Goal: Task Accomplishment & Management: Manage account settings

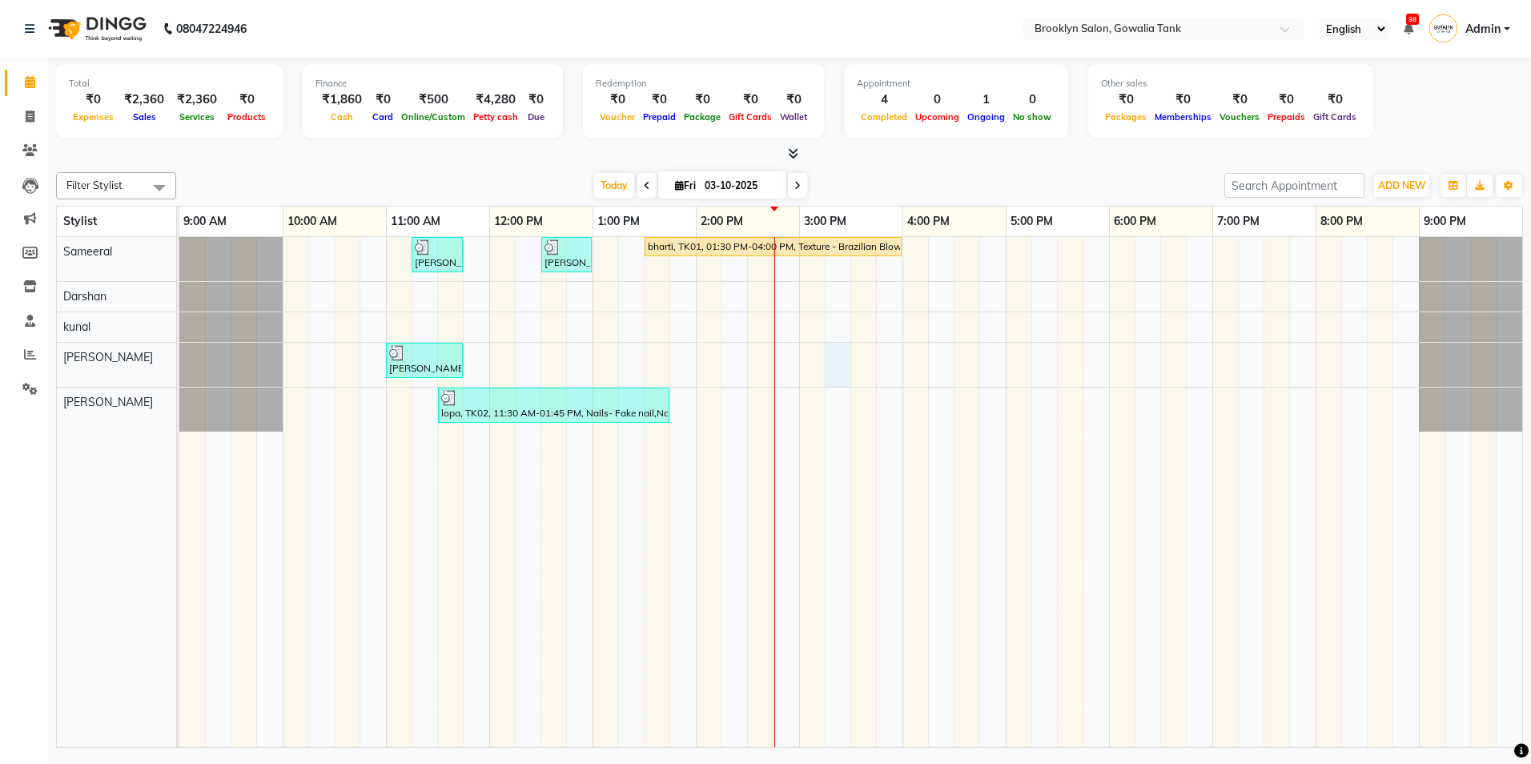
click at [843, 370] on div "[PERSON_NAME], TK04, 11:15 AM-11:45 AM, Hair - Hair Cut ([DEMOGRAPHIC_DATA]) - …" at bounding box center [850, 492] width 1343 height 510
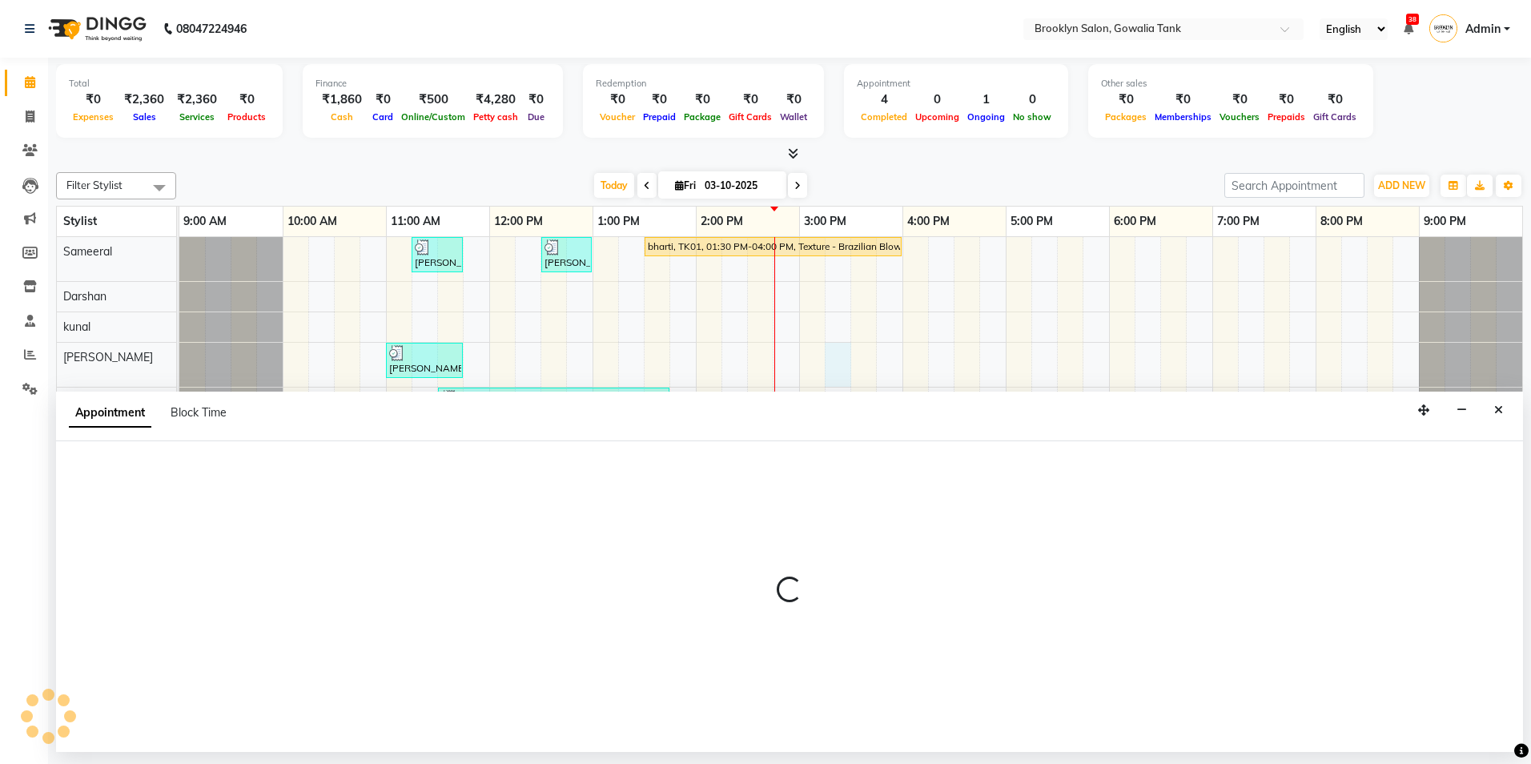
select select "24048"
select select "915"
select select "tentative"
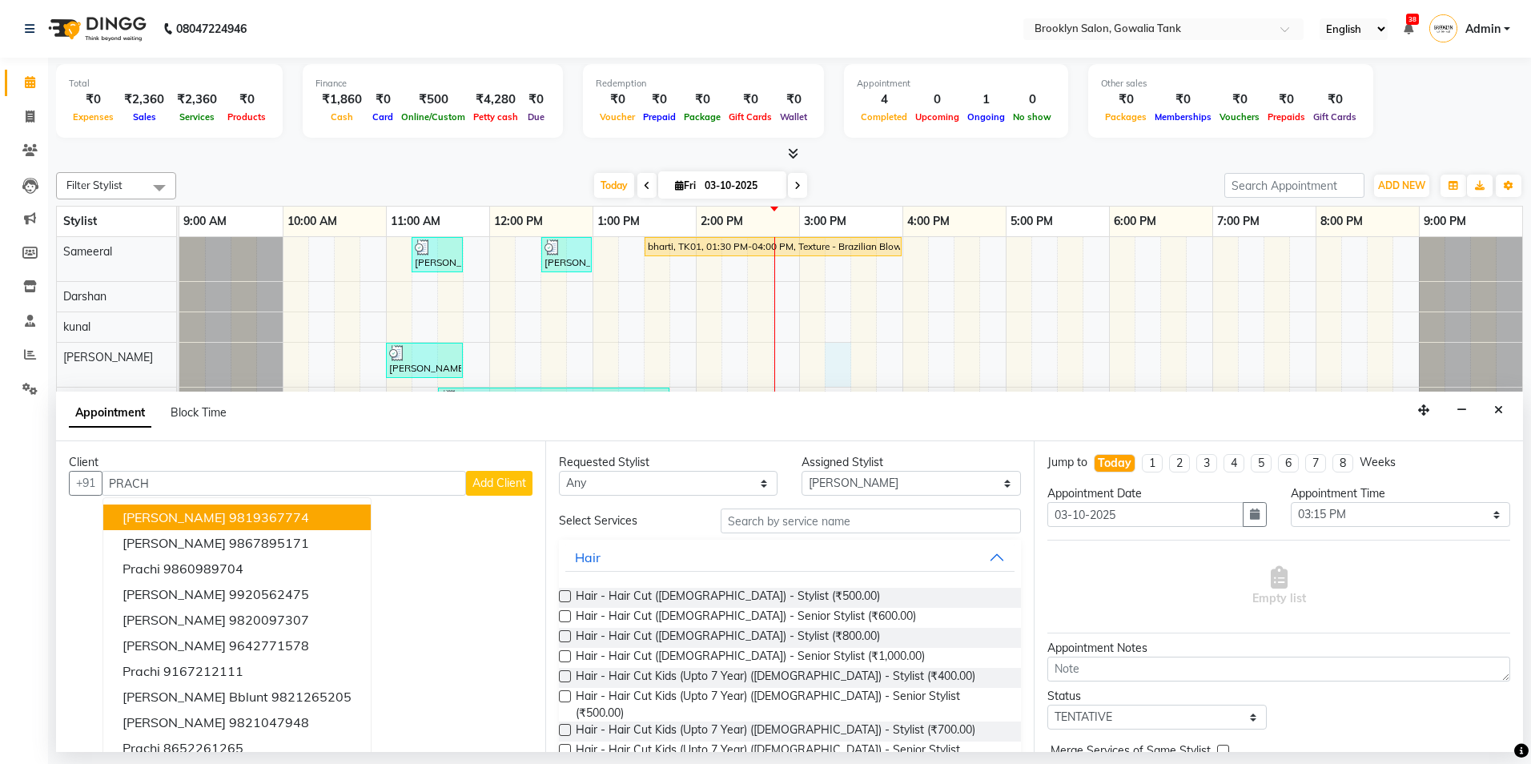
click at [136, 510] on span "[PERSON_NAME]" at bounding box center [174, 517] width 103 height 16
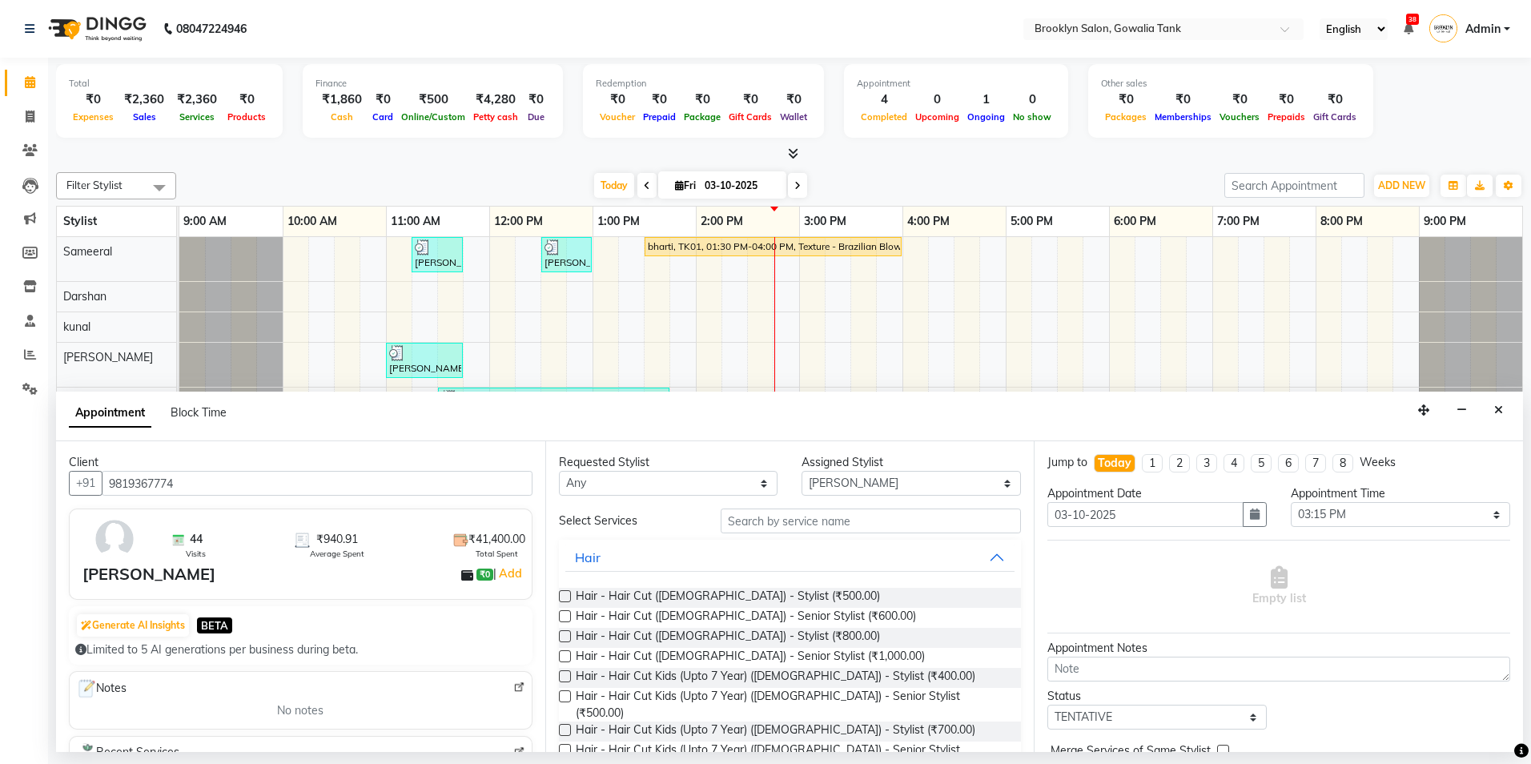
type input "9819367774"
click at [777, 521] on input "text" at bounding box center [871, 521] width 300 height 25
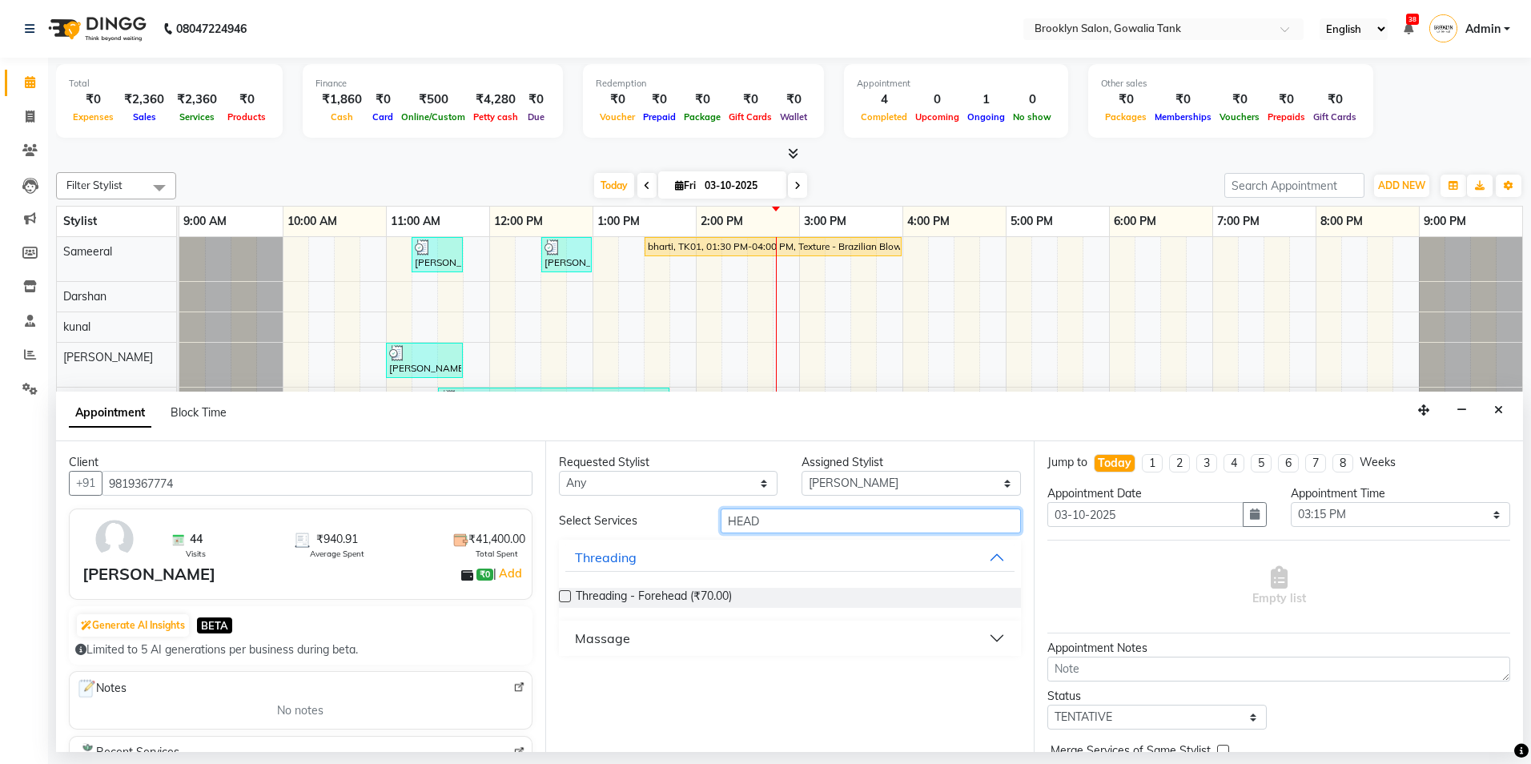
type input "HEAD"
click at [786, 642] on button "Massage" at bounding box center [790, 638] width 450 height 29
click at [565, 677] on label at bounding box center [565, 677] width 12 height 12
click at [565, 677] on input "checkbox" at bounding box center [564, 679] width 10 height 10
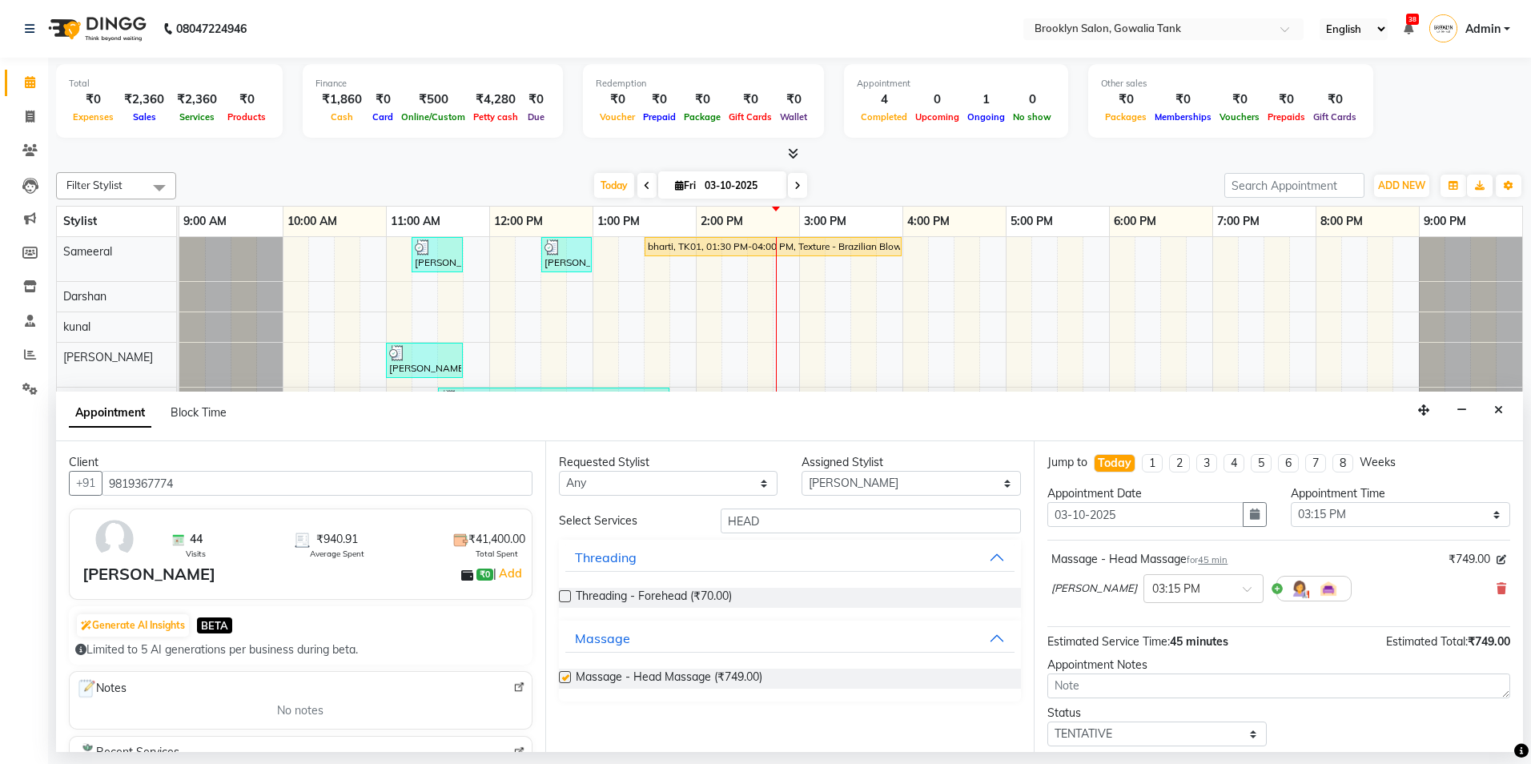
checkbox input "false"
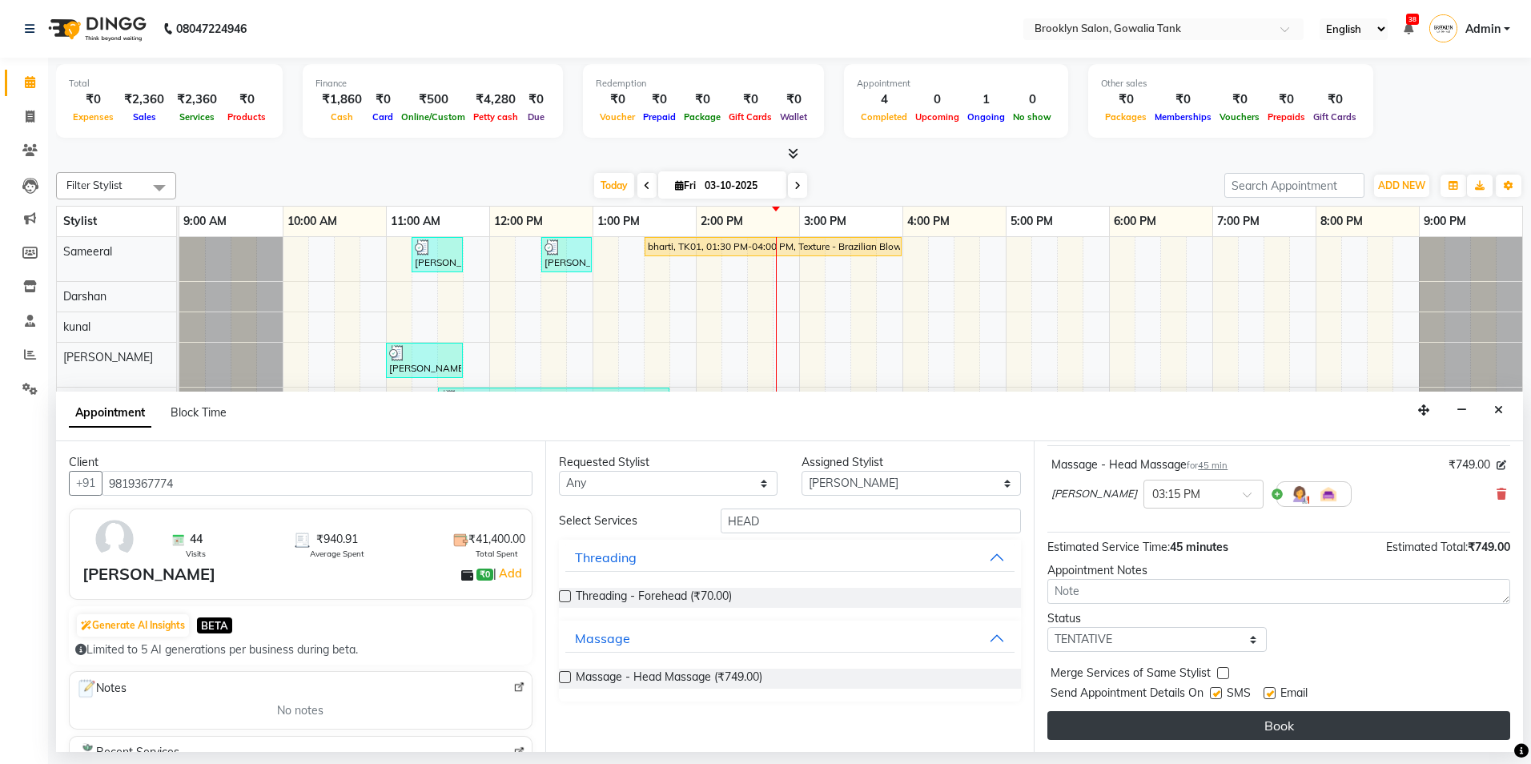
scroll to position [95, 0]
click at [1136, 720] on button "Book" at bounding box center [1279, 724] width 463 height 29
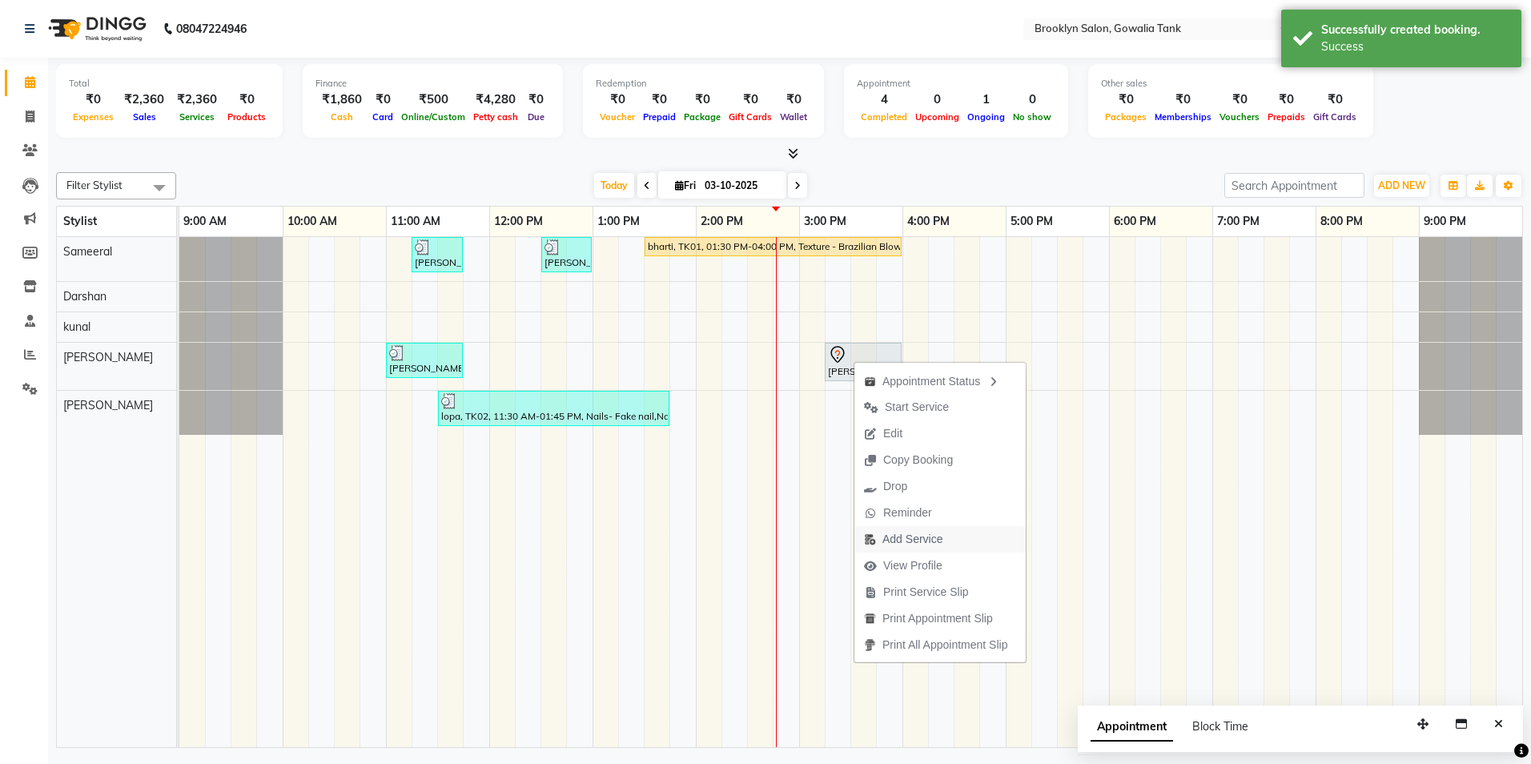
click at [923, 545] on span "Add Service" at bounding box center [913, 539] width 60 height 17
select select "24048"
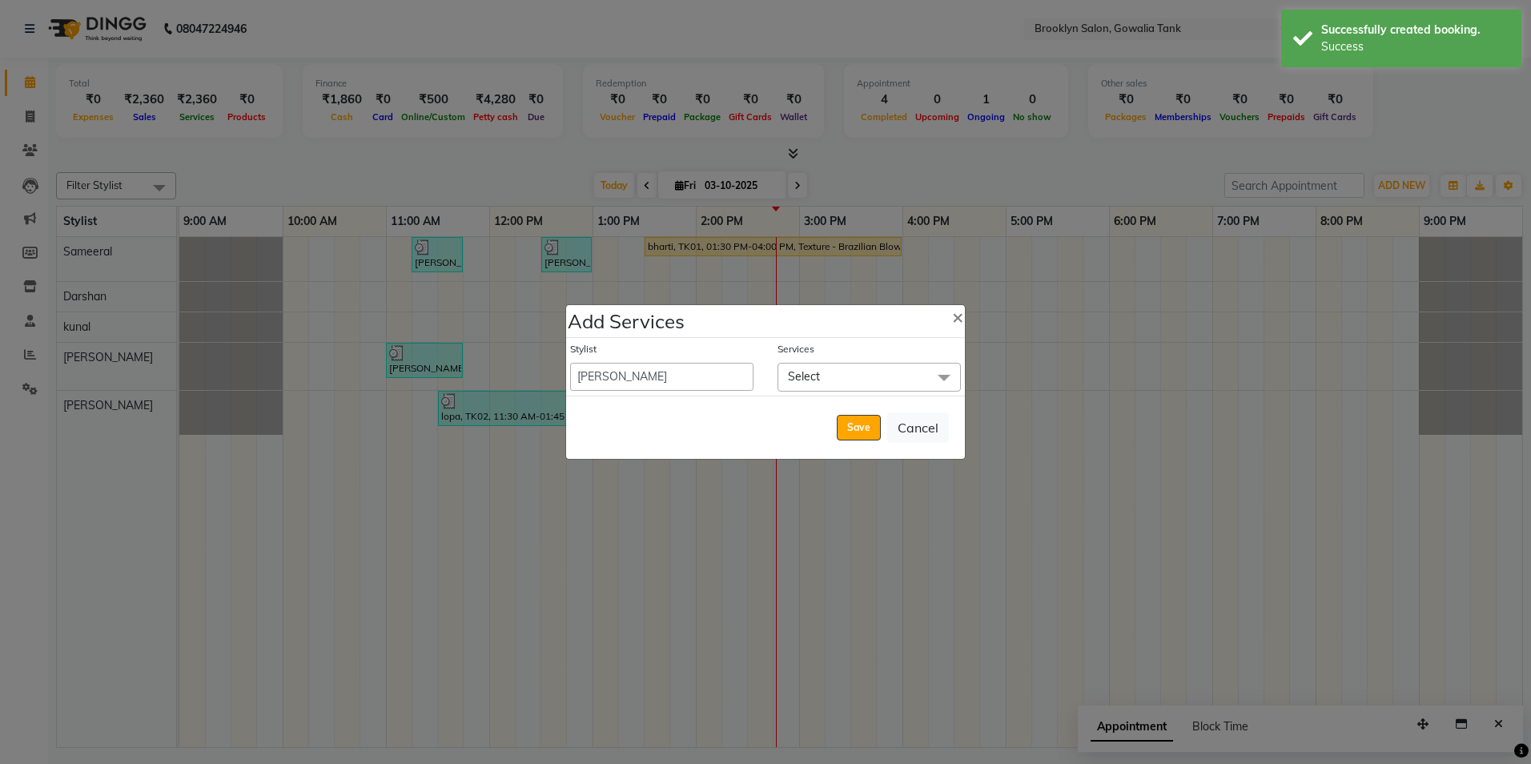
click at [809, 377] on span "Select" at bounding box center [804, 376] width 32 height 14
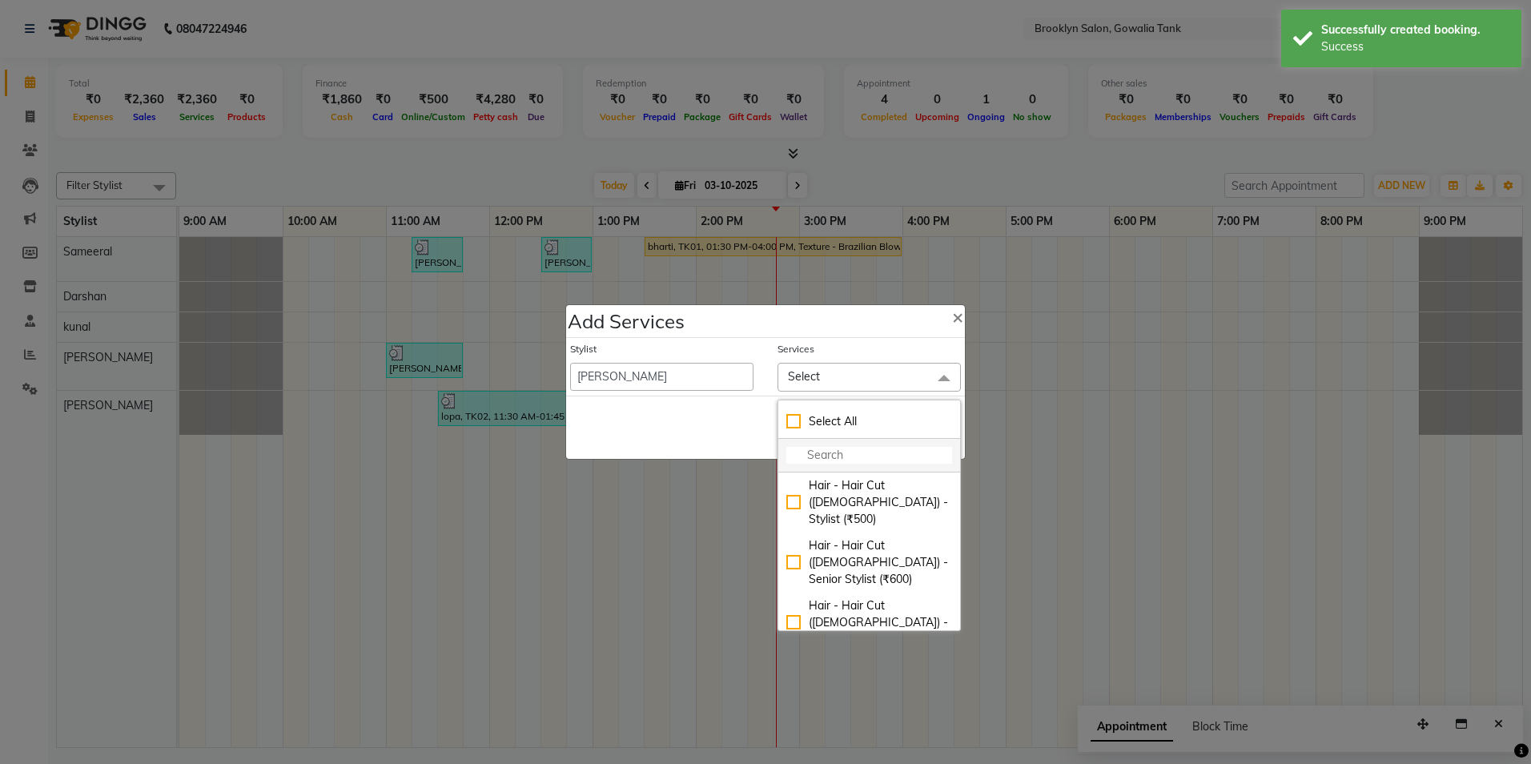
click at [848, 452] on input "multiselect-search" at bounding box center [869, 455] width 166 height 17
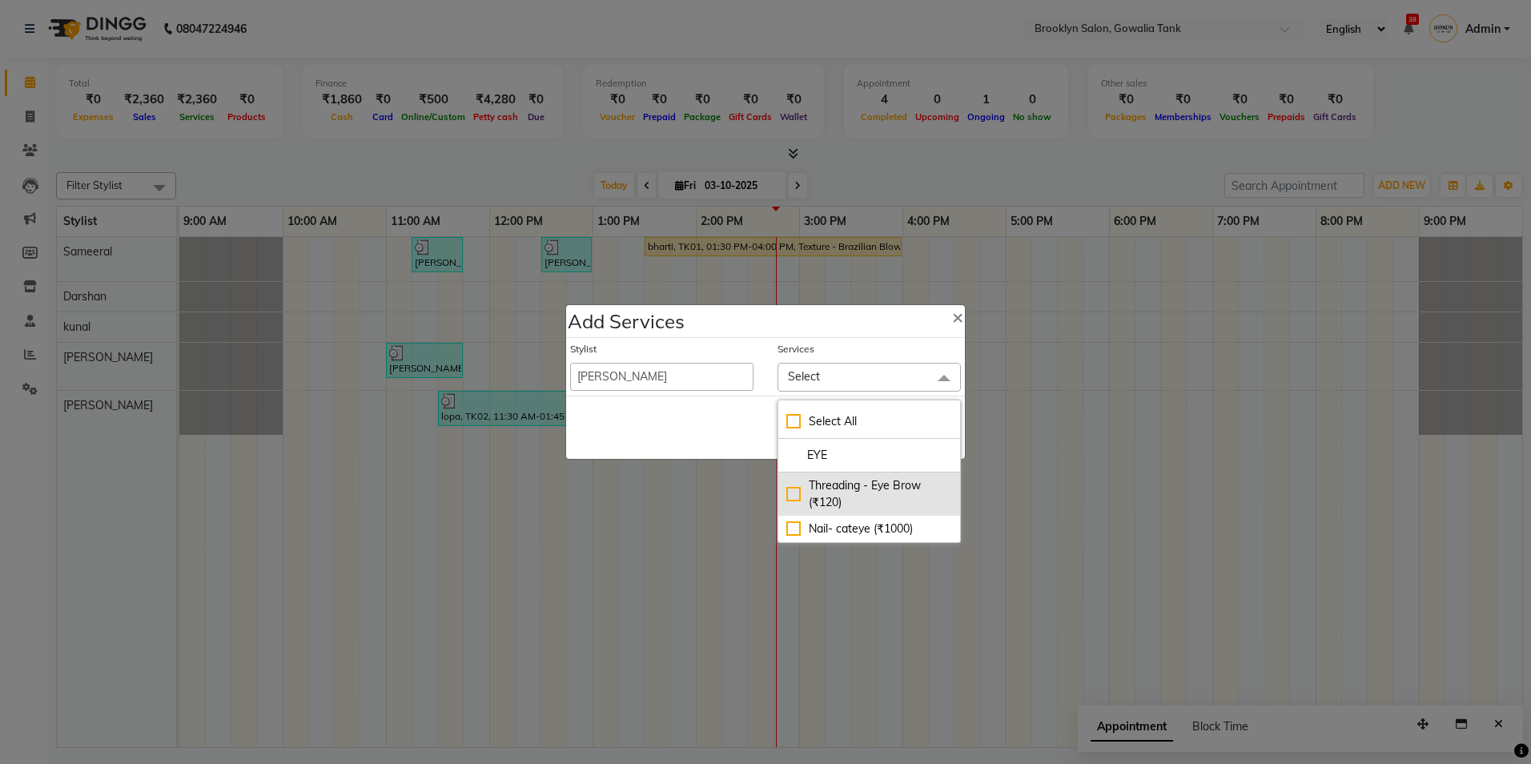
type input "EYE"
click at [794, 491] on div "Threading - Eye Brow (₹120)" at bounding box center [869, 494] width 166 height 34
checkbox input "true"
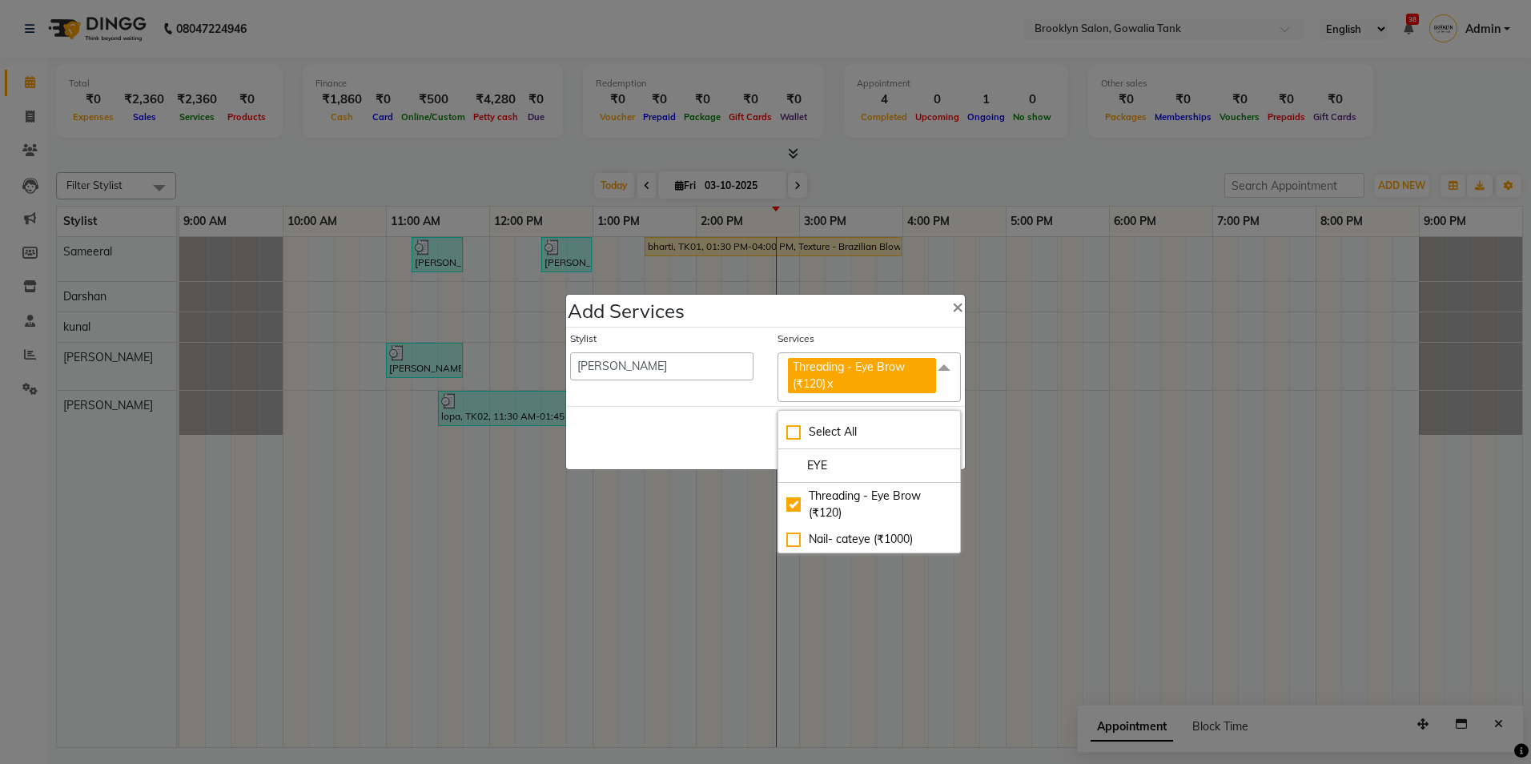
click at [732, 450] on div "Save Cancel" at bounding box center [765, 437] width 399 height 63
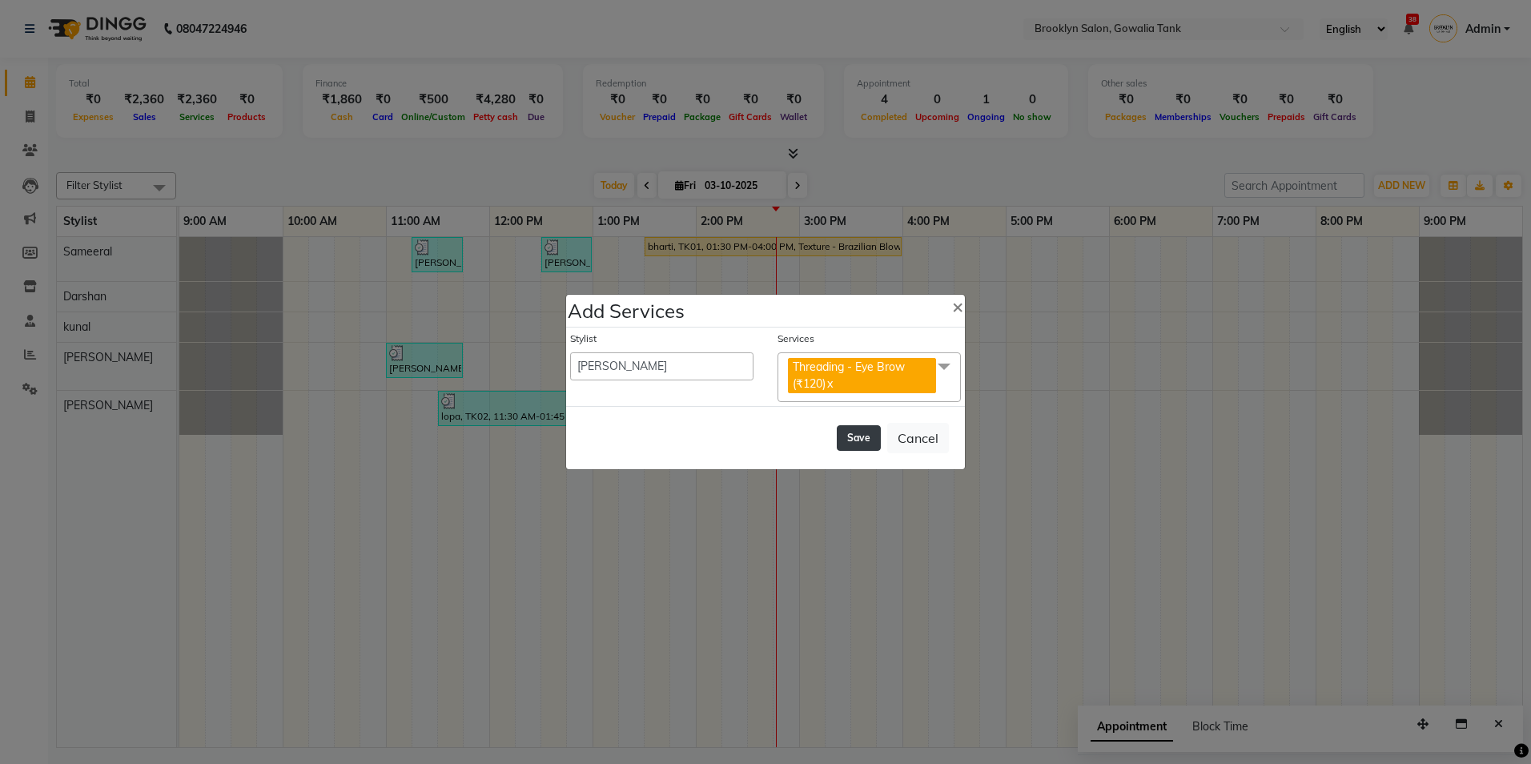
click at [859, 439] on button "Save" at bounding box center [859, 438] width 44 height 26
select select "60365"
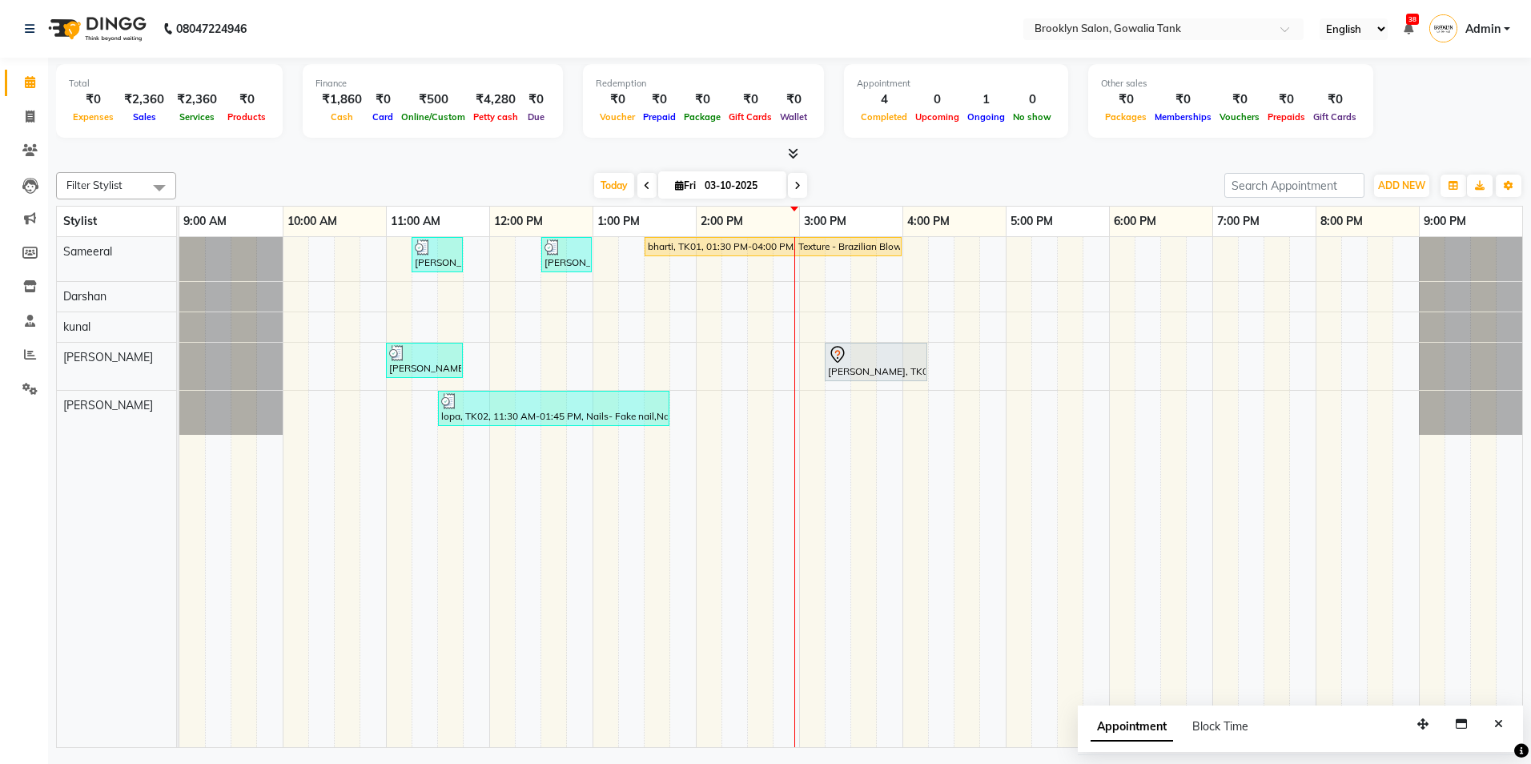
click at [794, 150] on icon at bounding box center [793, 153] width 10 height 12
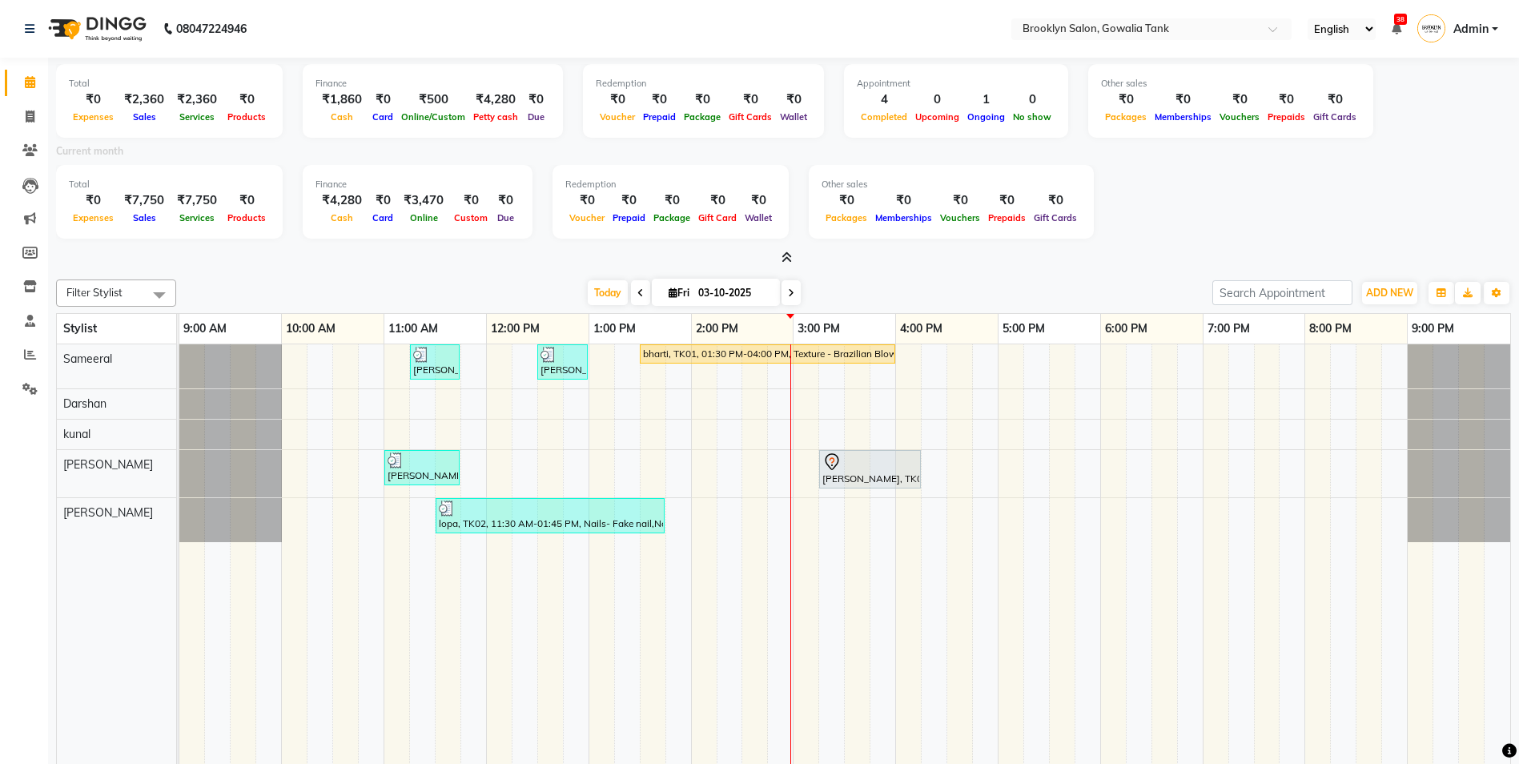
click at [783, 255] on icon at bounding box center [787, 257] width 10 height 12
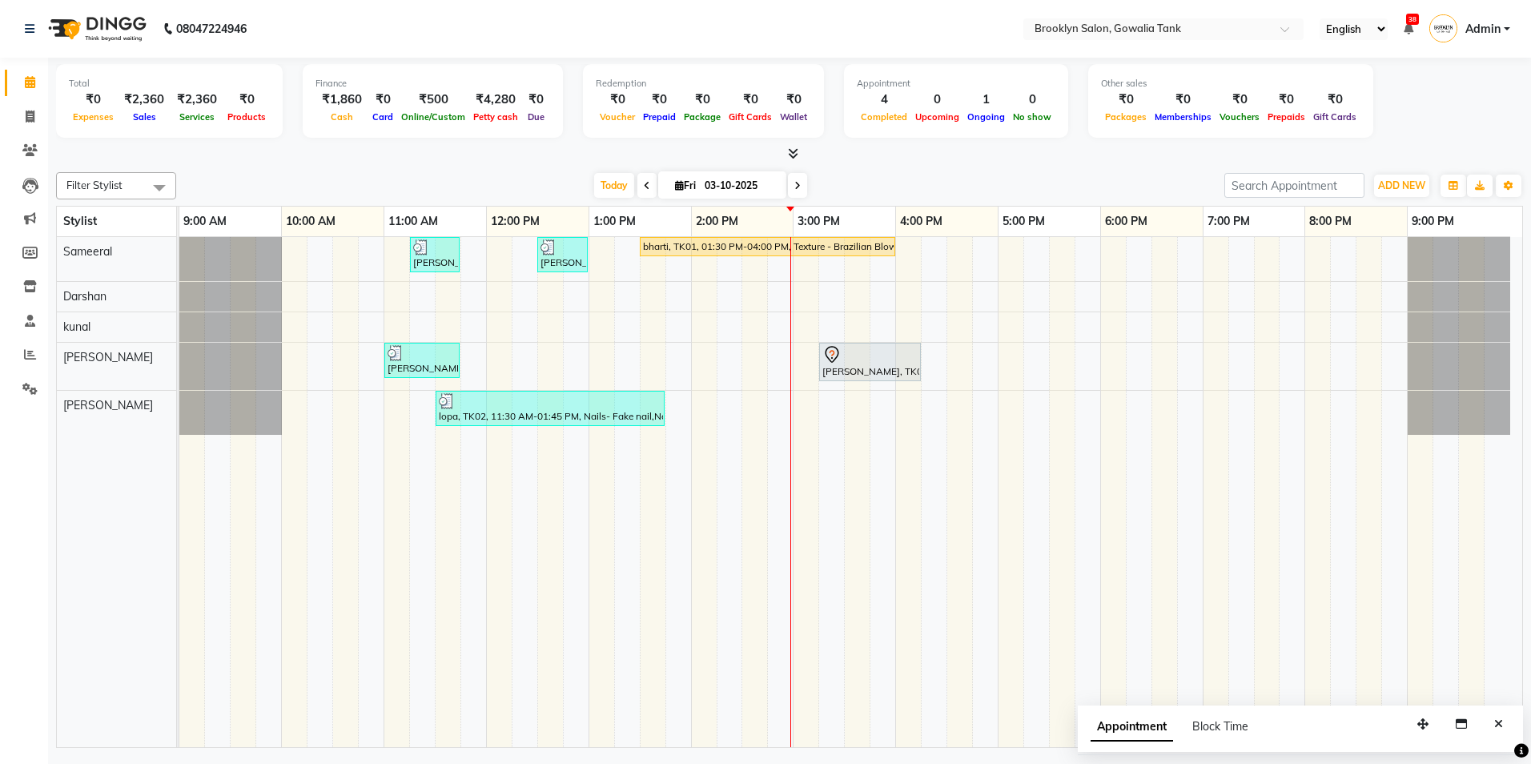
click at [793, 153] on icon at bounding box center [793, 153] width 10 height 12
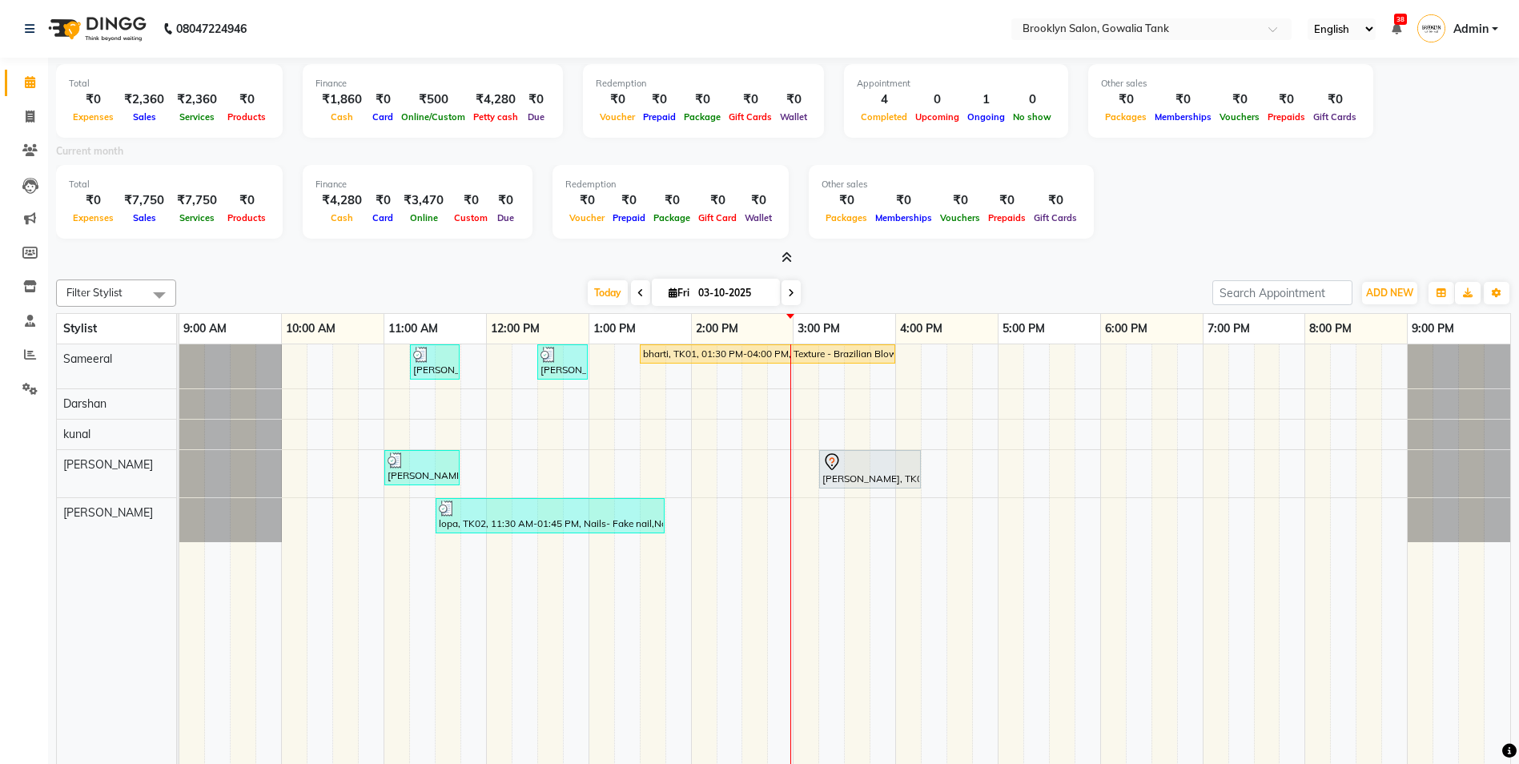
click at [788, 253] on icon at bounding box center [787, 257] width 10 height 12
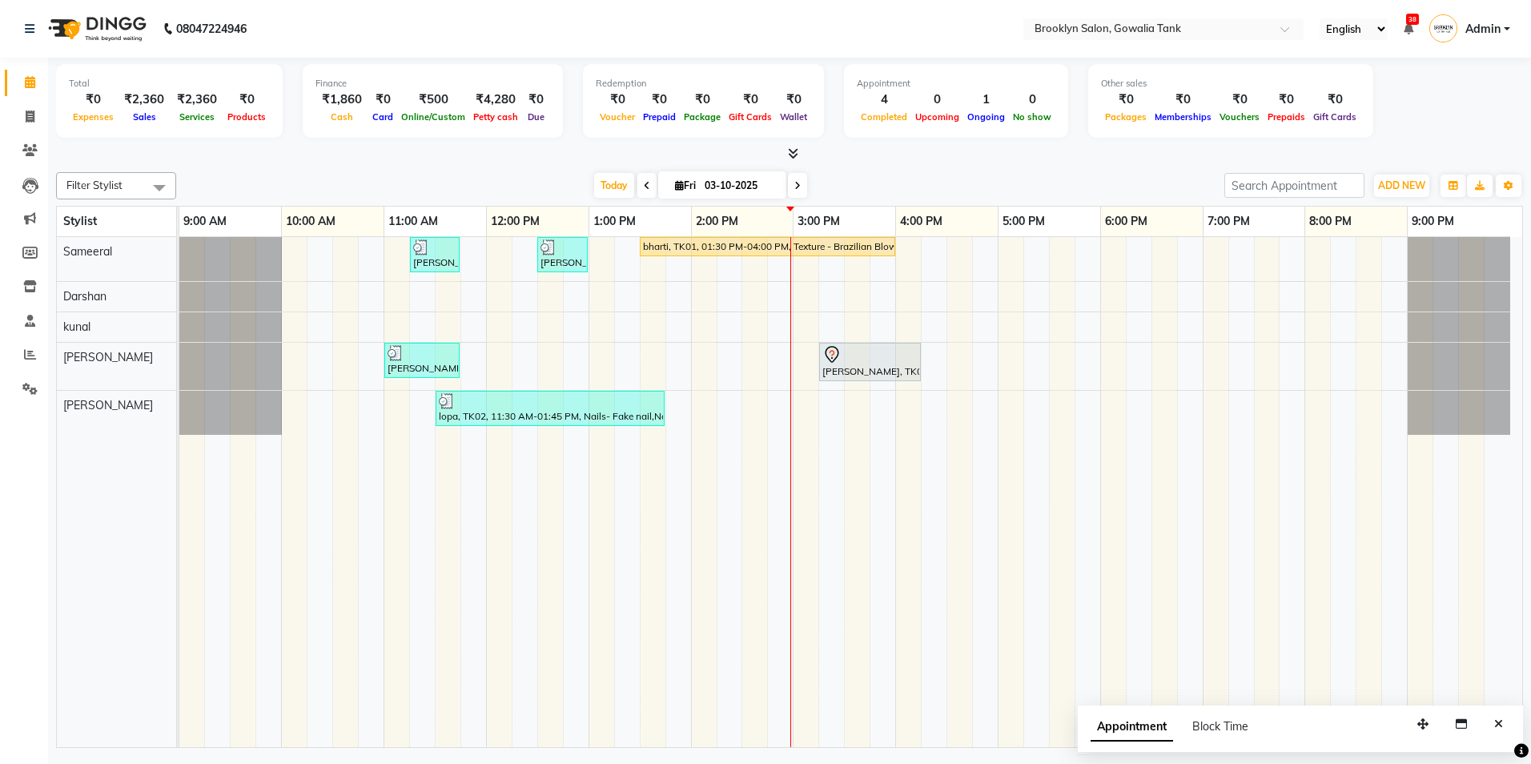
click at [799, 195] on span at bounding box center [797, 185] width 19 height 25
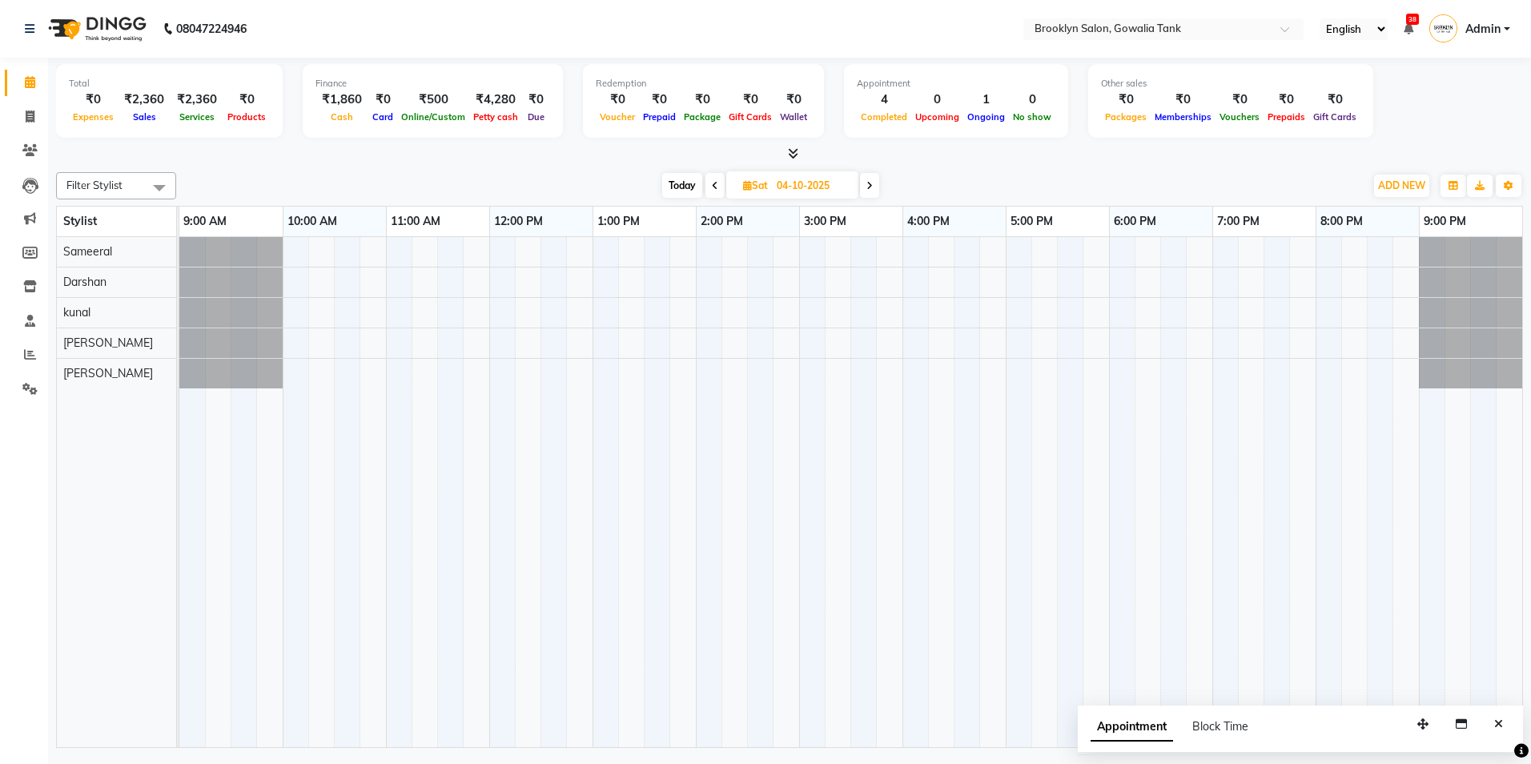
click at [875, 185] on span at bounding box center [869, 185] width 19 height 25
click at [875, 185] on span at bounding box center [870, 185] width 19 height 25
click at [875, 185] on span at bounding box center [871, 185] width 19 height 25
click at [879, 184] on span at bounding box center [869, 185] width 19 height 25
click at [879, 184] on span at bounding box center [872, 185] width 19 height 25
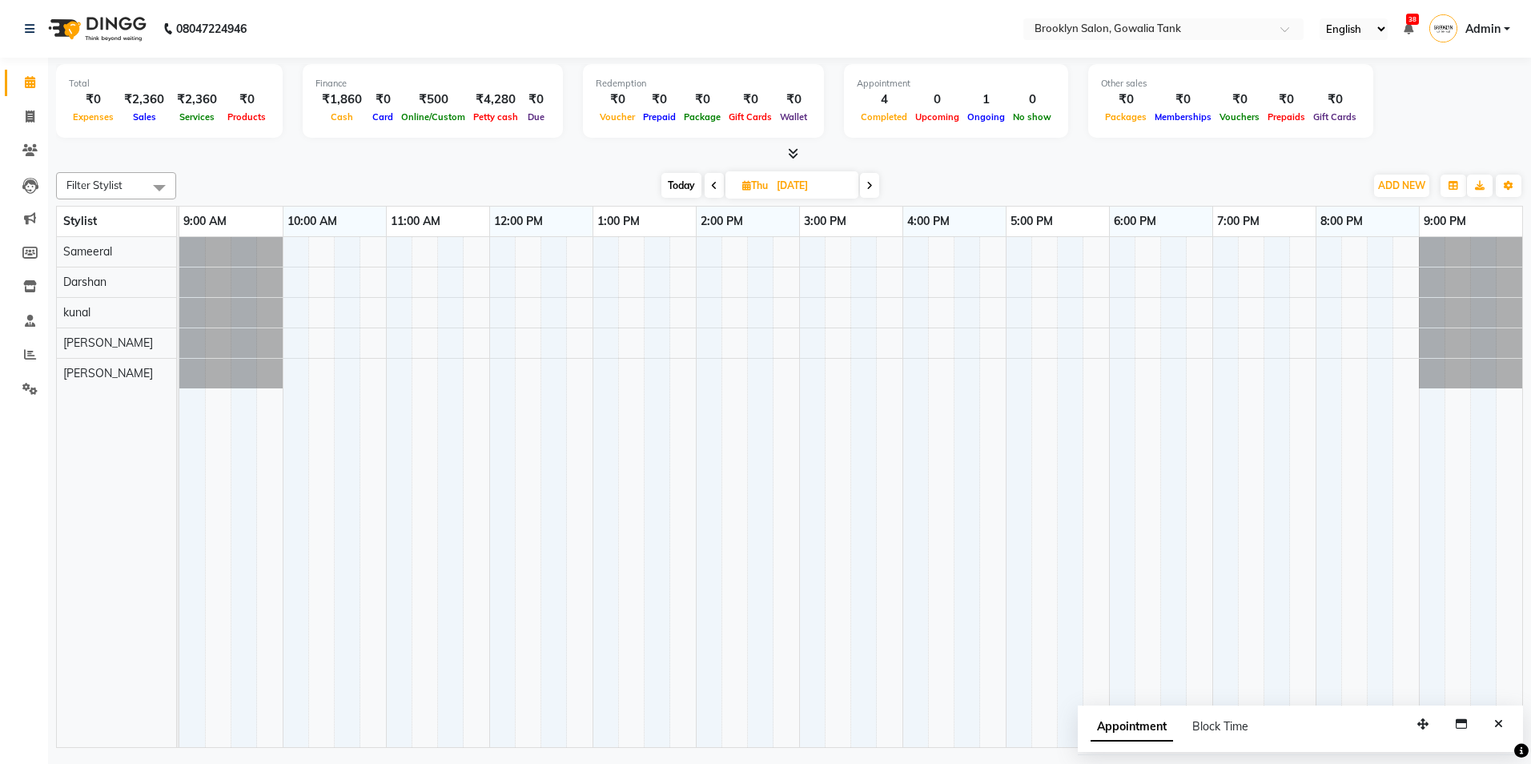
click at [677, 187] on span "Today" at bounding box center [682, 185] width 40 height 25
type input "03-10-2025"
